Goal: Navigation & Orientation: Understand site structure

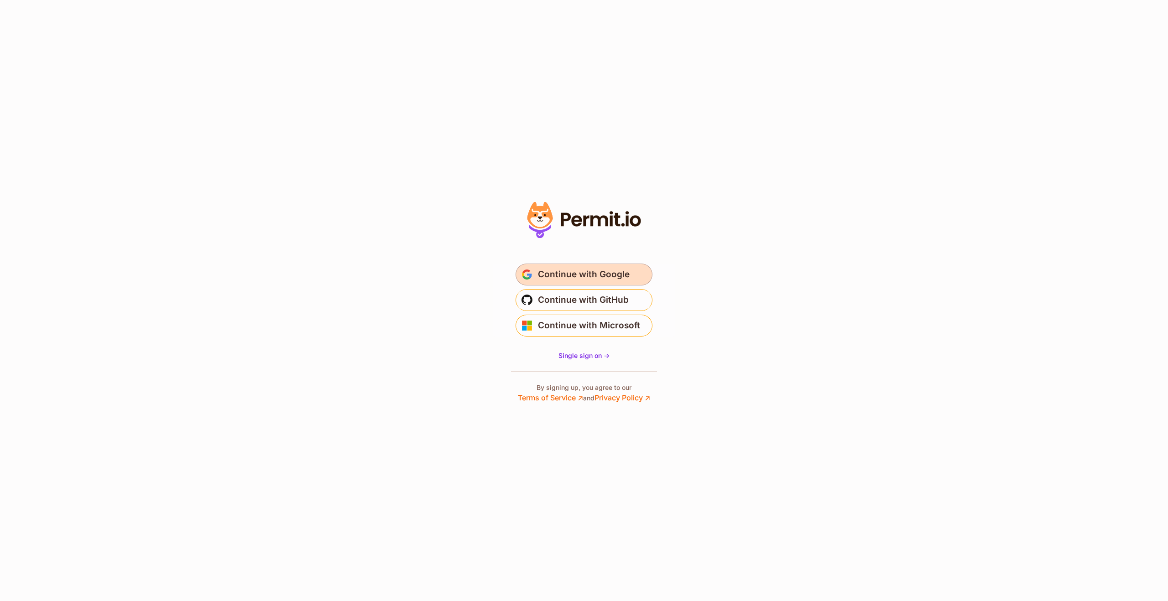
click at [604, 277] on span "Continue with Google" at bounding box center [584, 274] width 92 height 15
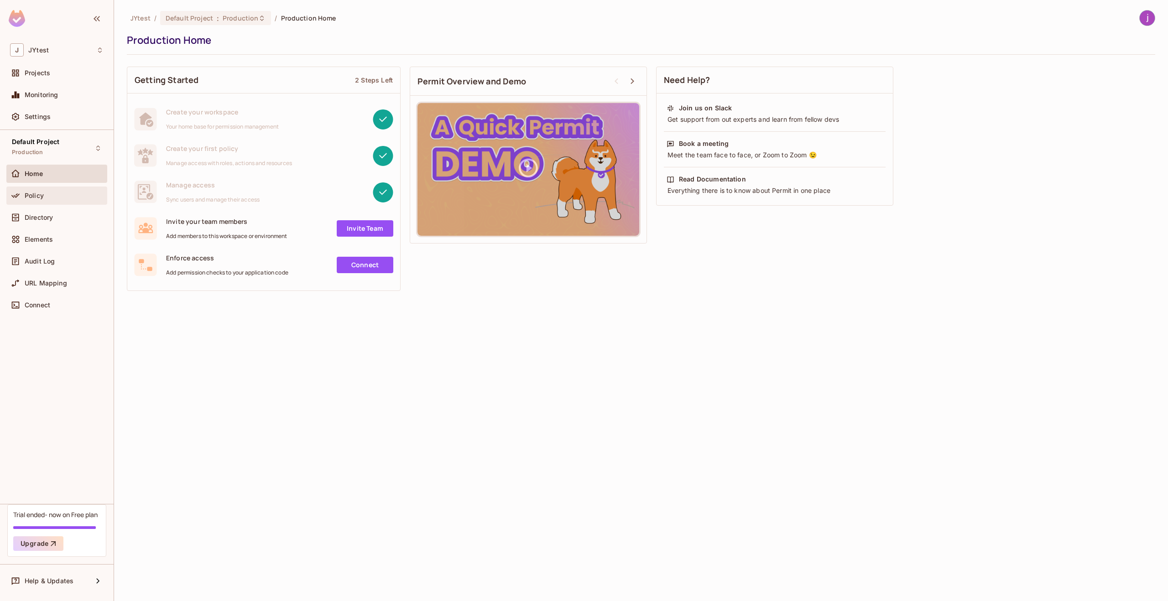
click at [63, 191] on div "Policy" at bounding box center [57, 195] width 94 height 11
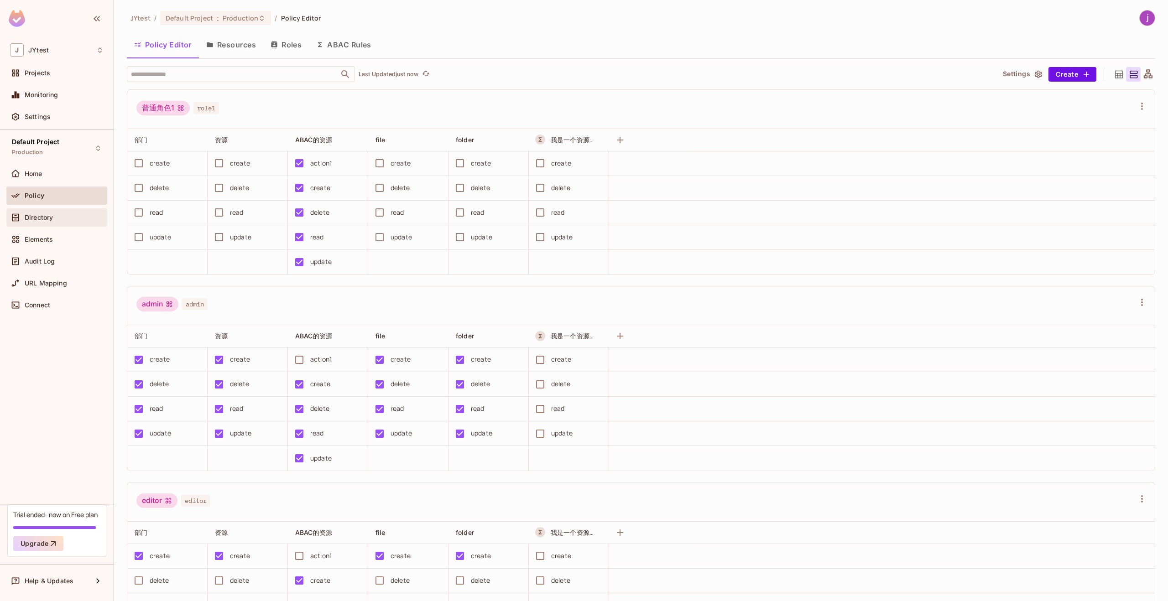
click at [69, 217] on div "Directory" at bounding box center [64, 217] width 79 height 7
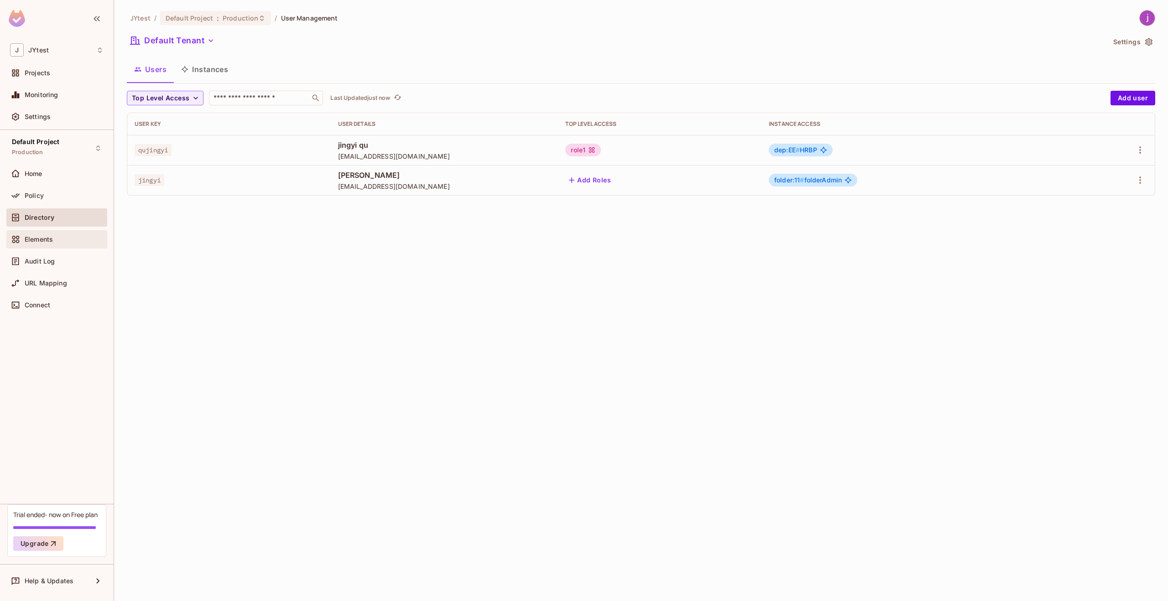
click at [75, 240] on div "Elements" at bounding box center [64, 239] width 79 height 7
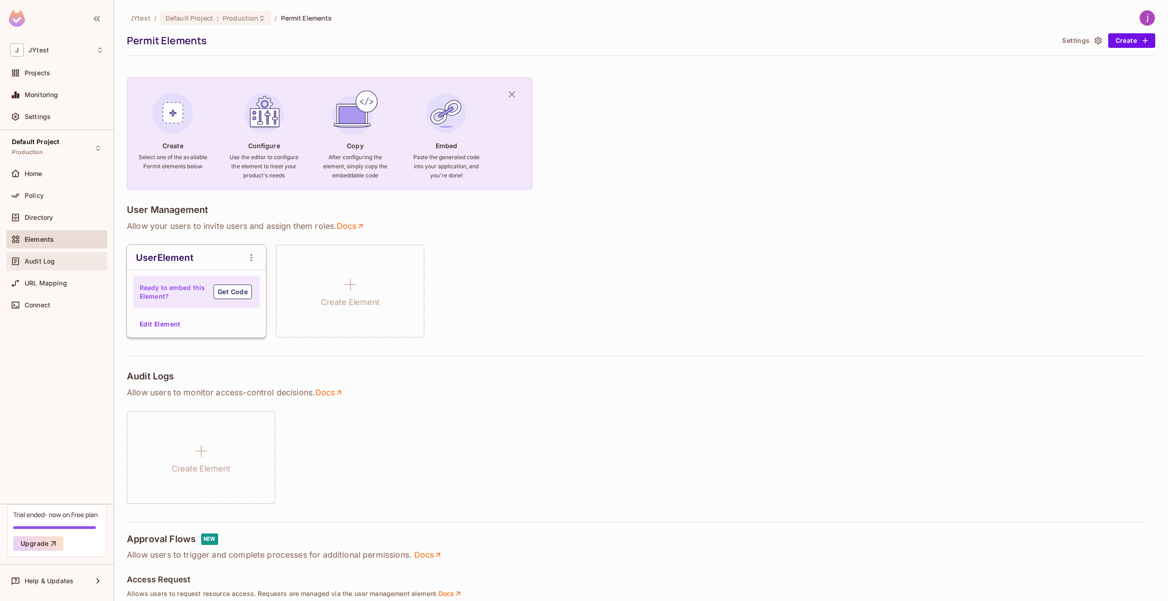
click at [60, 261] on div "Audit Log" at bounding box center [64, 261] width 79 height 7
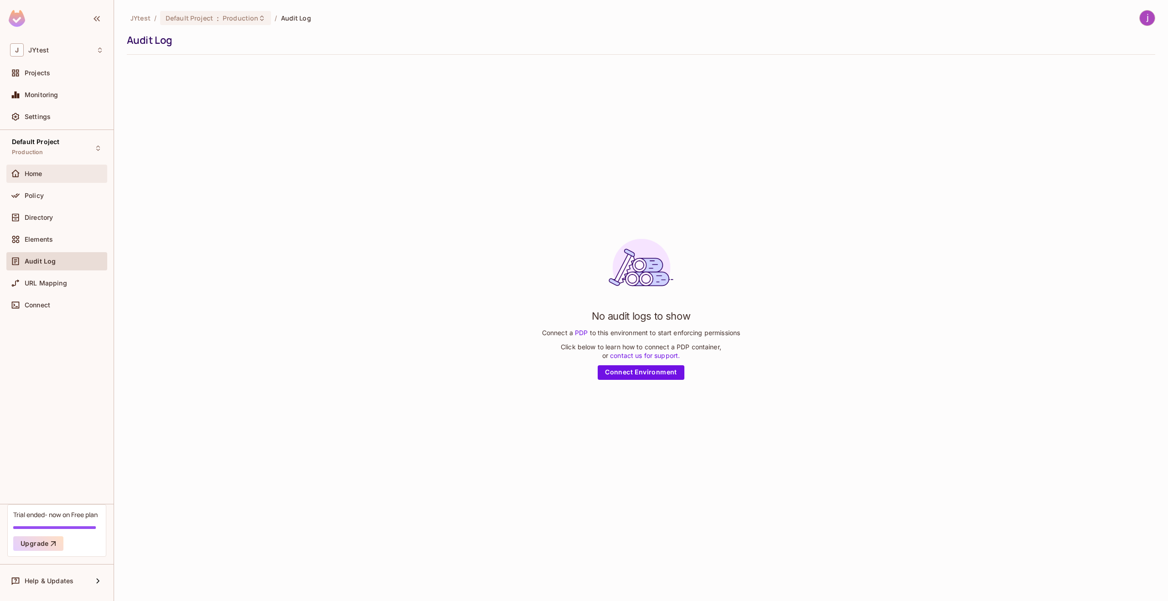
click at [46, 174] on div "Home" at bounding box center [64, 173] width 79 height 7
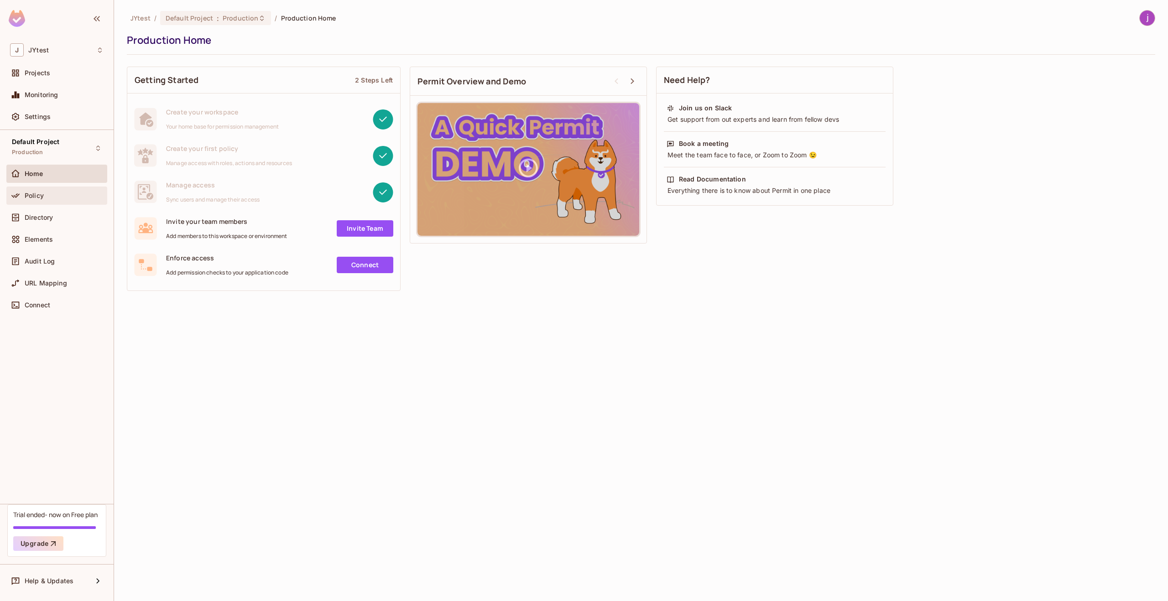
click at [52, 196] on div "Policy" at bounding box center [64, 195] width 79 height 7
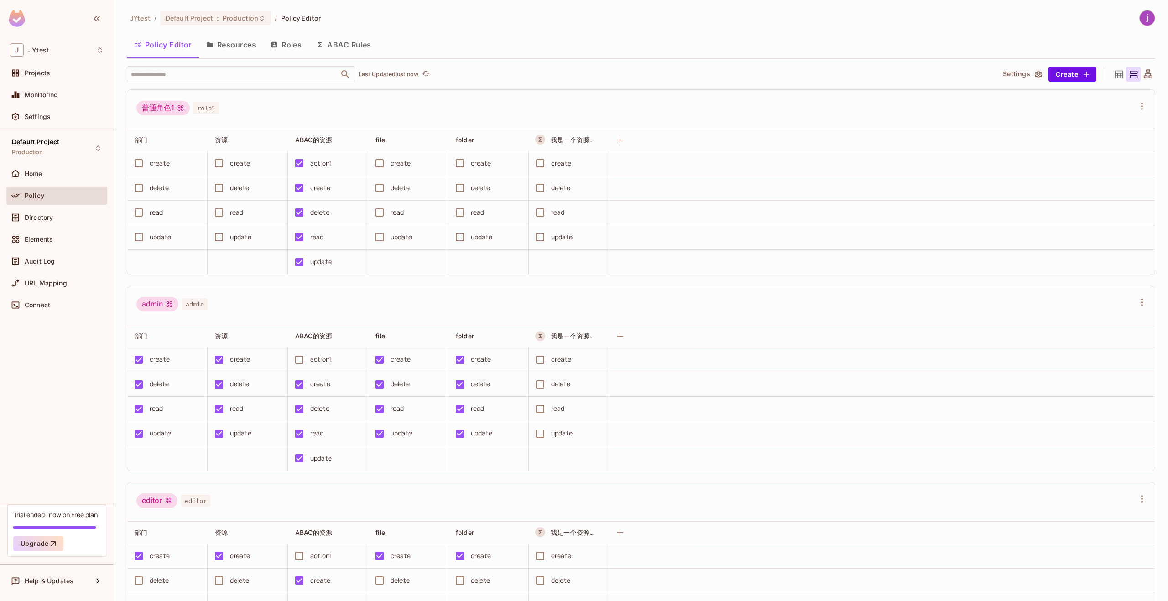
click at [290, 44] on button "Roles" at bounding box center [286, 44] width 46 height 23
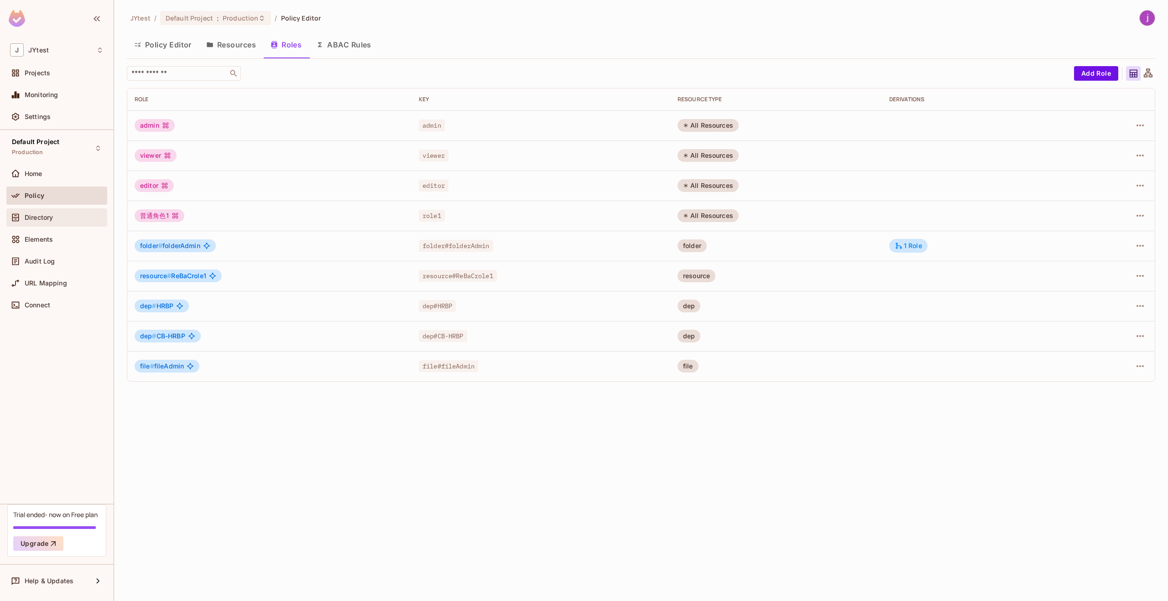
click at [79, 218] on div "Directory" at bounding box center [64, 217] width 79 height 7
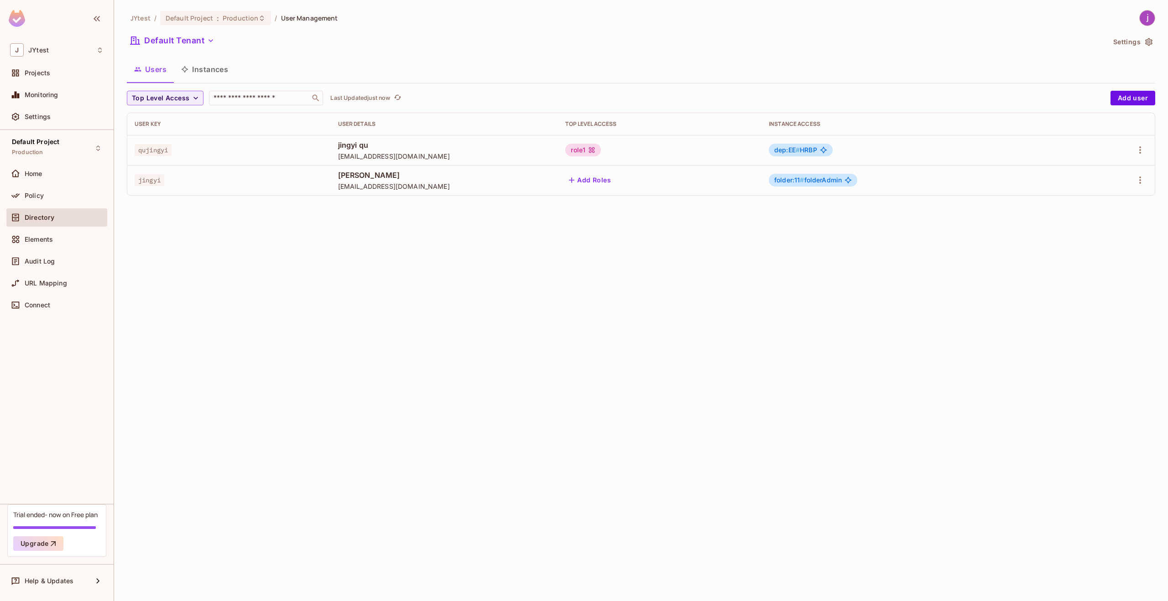
click at [213, 72] on button "Instances" at bounding box center [205, 69] width 62 height 23
